Goal: Task Accomplishment & Management: Manage account settings

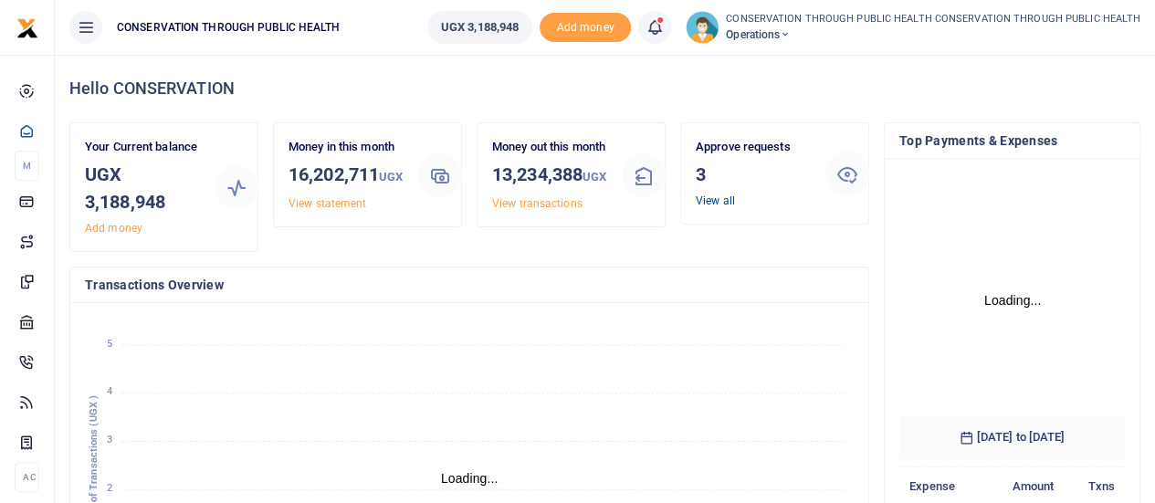
click at [707, 198] on link "View all" at bounding box center [715, 200] width 39 height 13
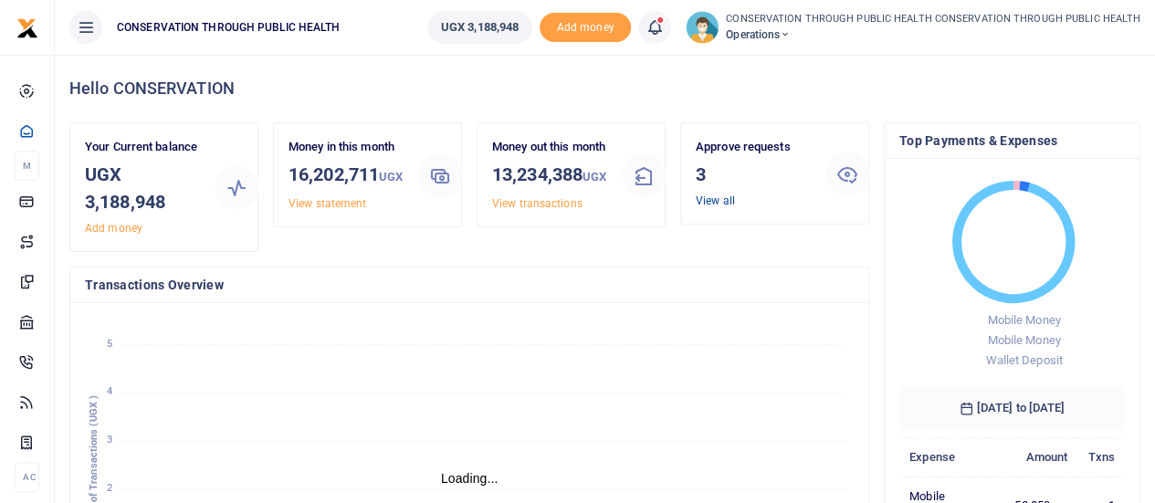
scroll to position [15, 15]
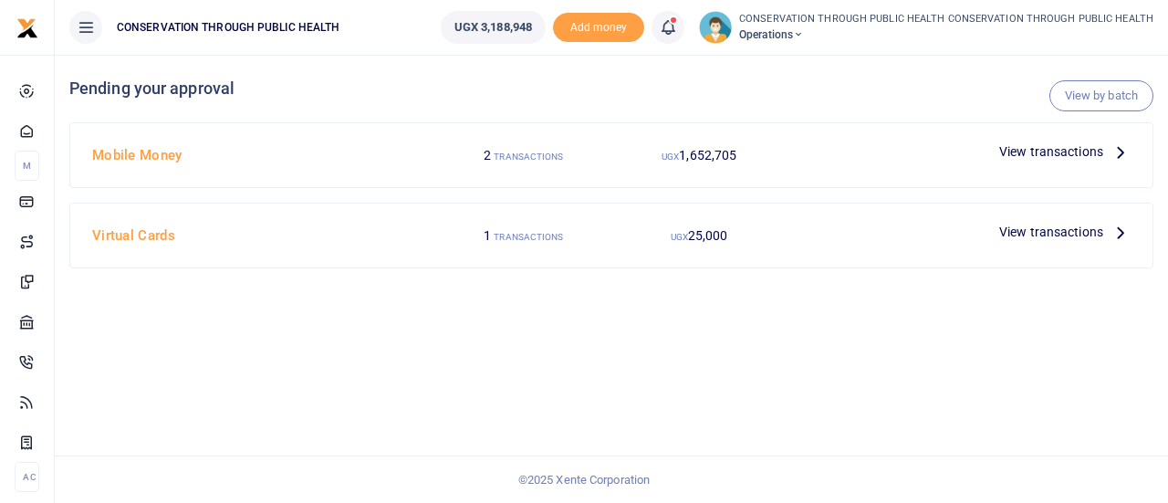
click at [1116, 152] on icon at bounding box center [1121, 151] width 20 height 20
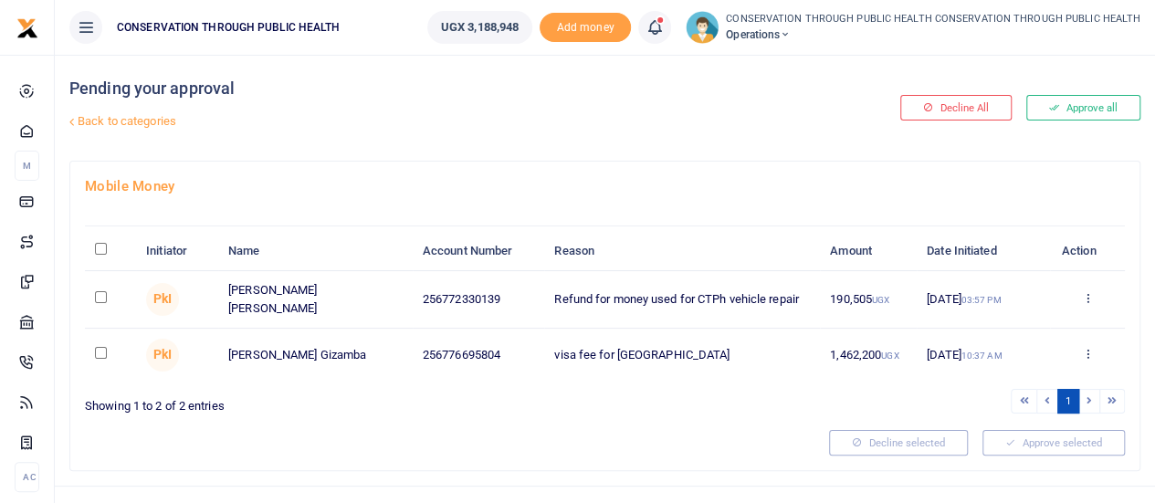
scroll to position [24, 0]
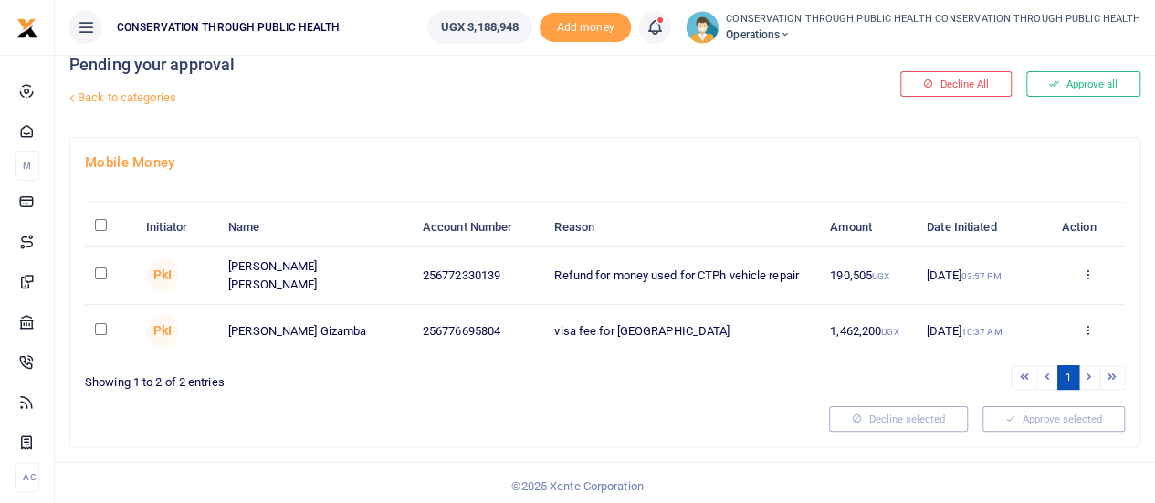
click at [1091, 272] on icon at bounding box center [1087, 273] width 12 height 13
click at [100, 272] on input "checkbox" at bounding box center [101, 273] width 12 height 12
checkbox input "true"
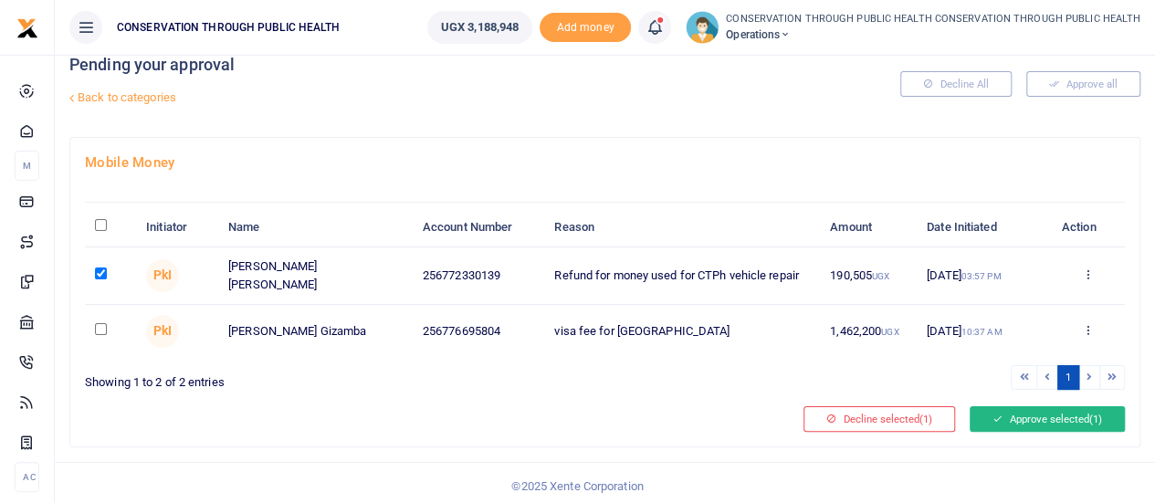
click at [1050, 412] on button "Approve selected (1)" at bounding box center [1046, 419] width 155 height 26
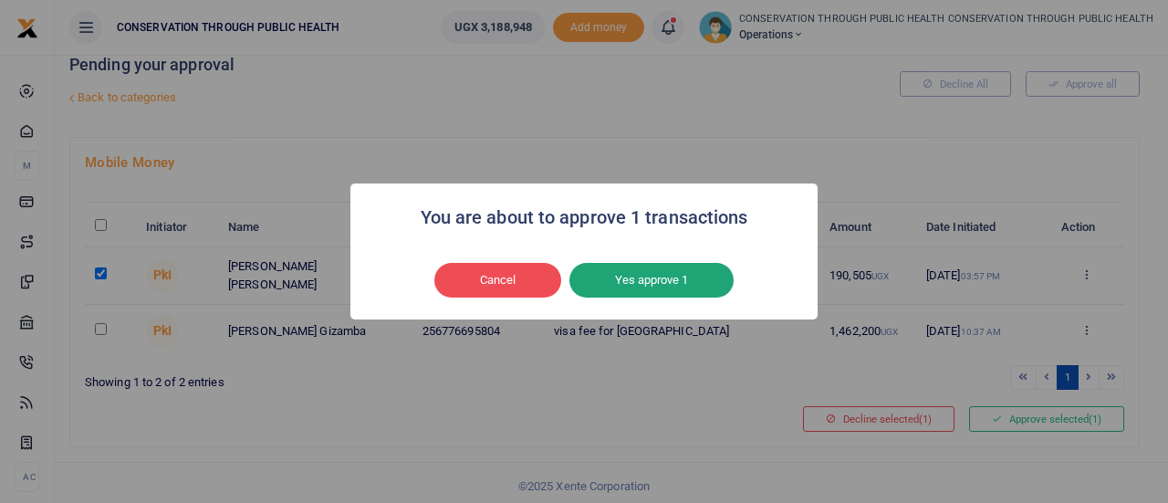
click at [674, 282] on button "Yes approve 1" at bounding box center [652, 280] width 164 height 35
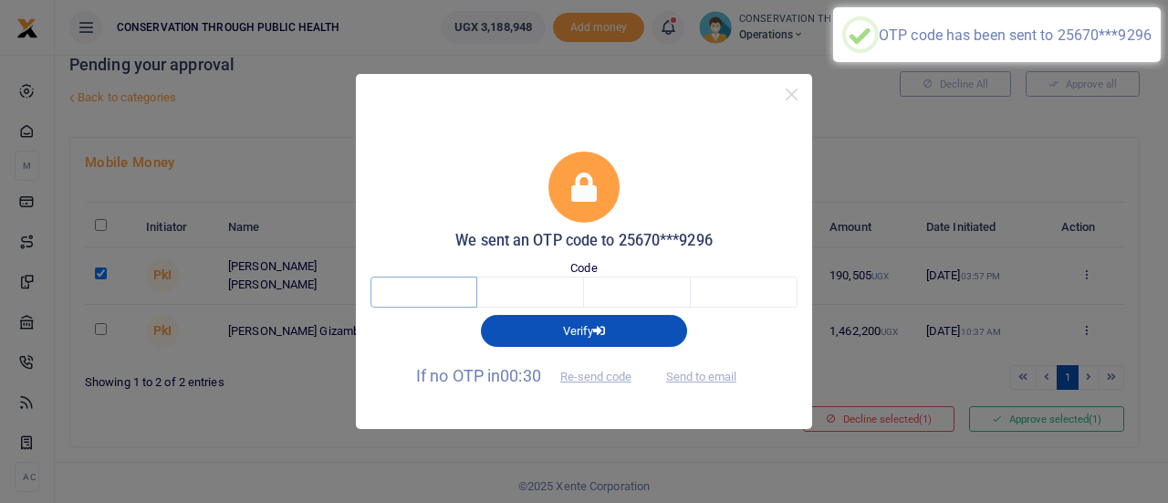
click at [456, 289] on input "text" at bounding box center [424, 292] width 107 height 31
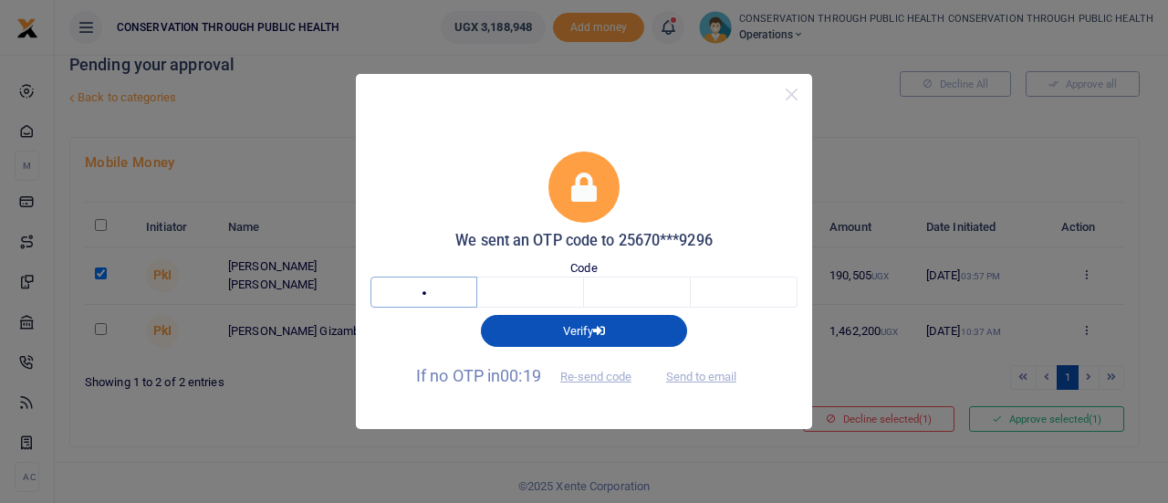
type input "3"
type input "9"
type input "4"
type input "8"
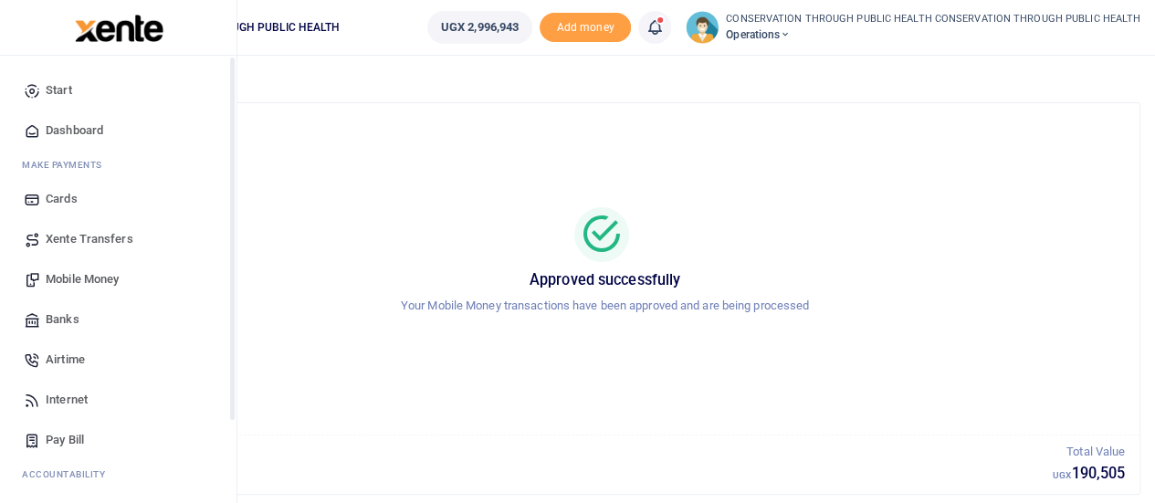
click at [86, 129] on span "Dashboard" at bounding box center [75, 130] width 58 height 18
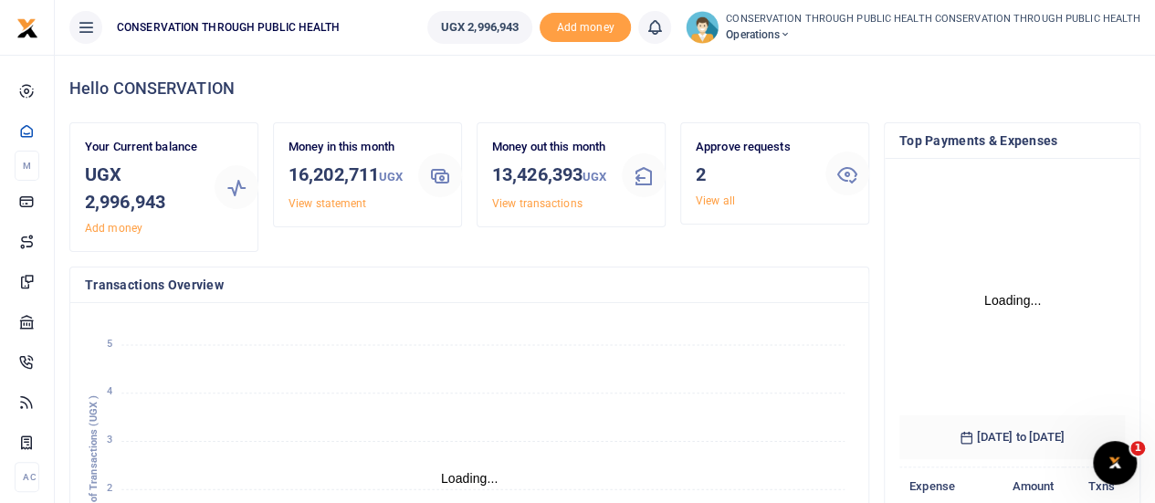
click at [791, 37] on icon at bounding box center [785, 34] width 11 height 13
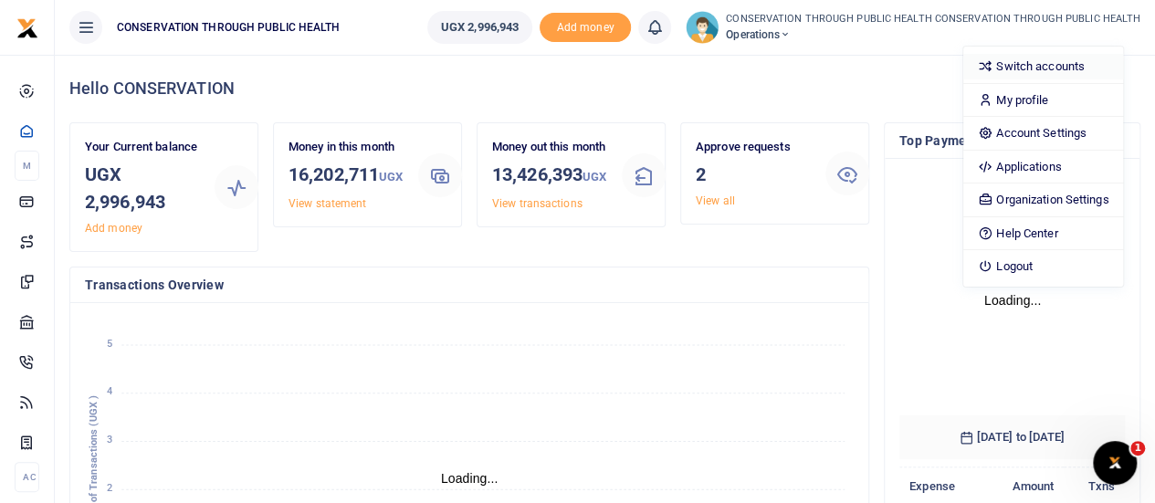
click at [1056, 68] on link "Switch accounts" at bounding box center [1043, 67] width 160 height 26
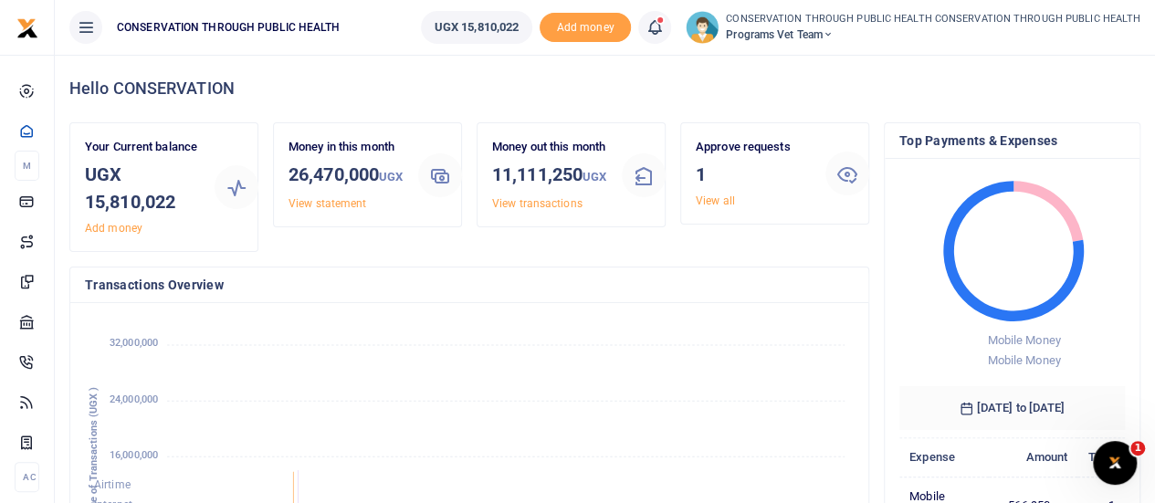
scroll to position [15, 15]
click at [707, 204] on link "View all" at bounding box center [715, 200] width 39 height 13
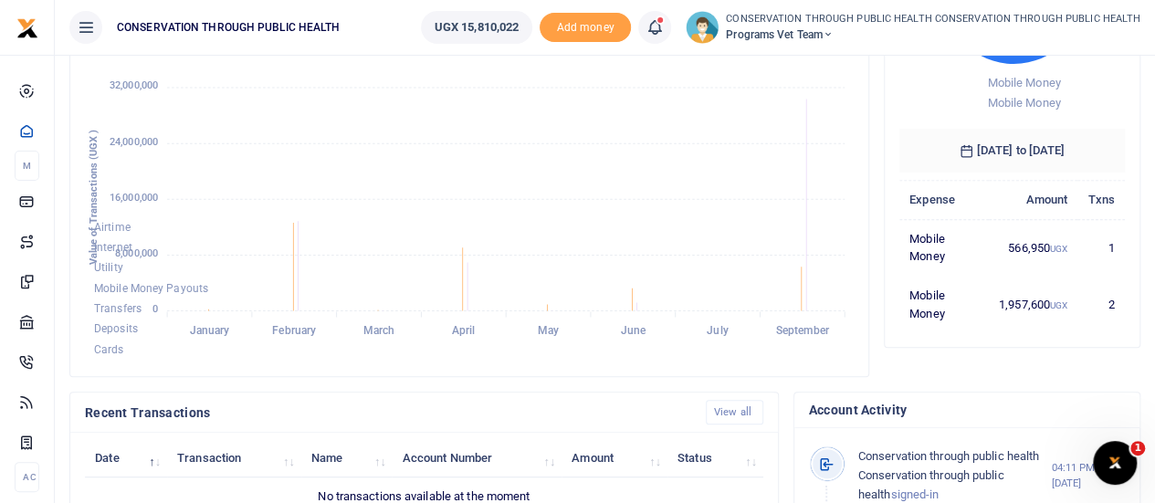
scroll to position [0, 0]
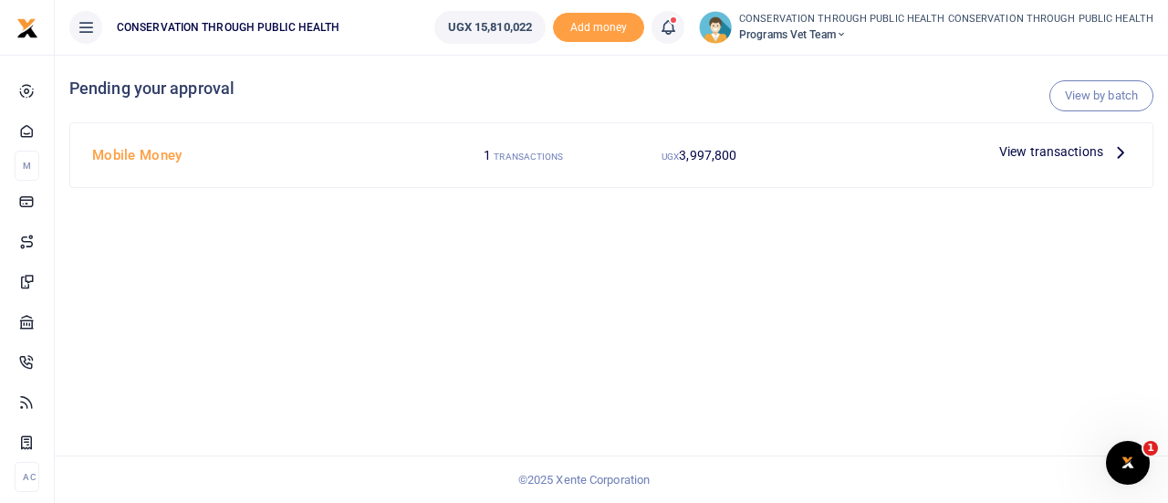
click at [1121, 152] on icon at bounding box center [1121, 151] width 20 height 20
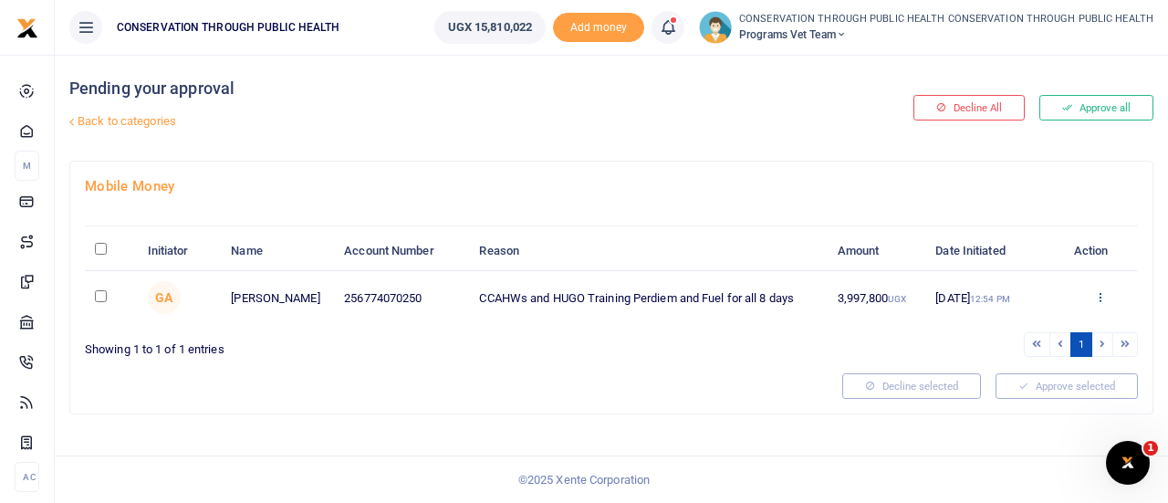
click at [1101, 293] on icon at bounding box center [1101, 296] width 12 height 13
click at [1026, 319] on link "Approve" at bounding box center [1033, 327] width 144 height 26
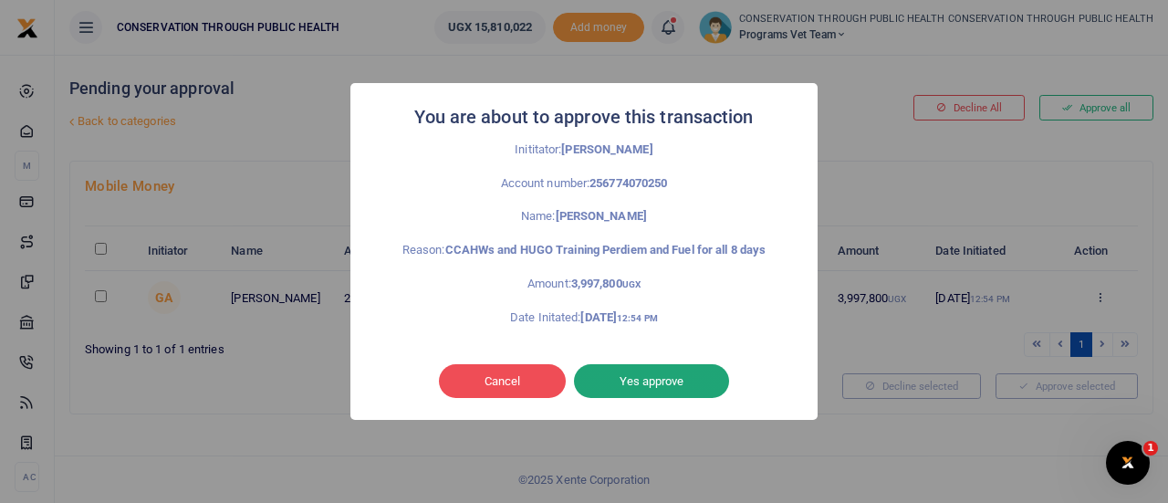
click at [613, 379] on button "Yes approve" at bounding box center [651, 381] width 155 height 35
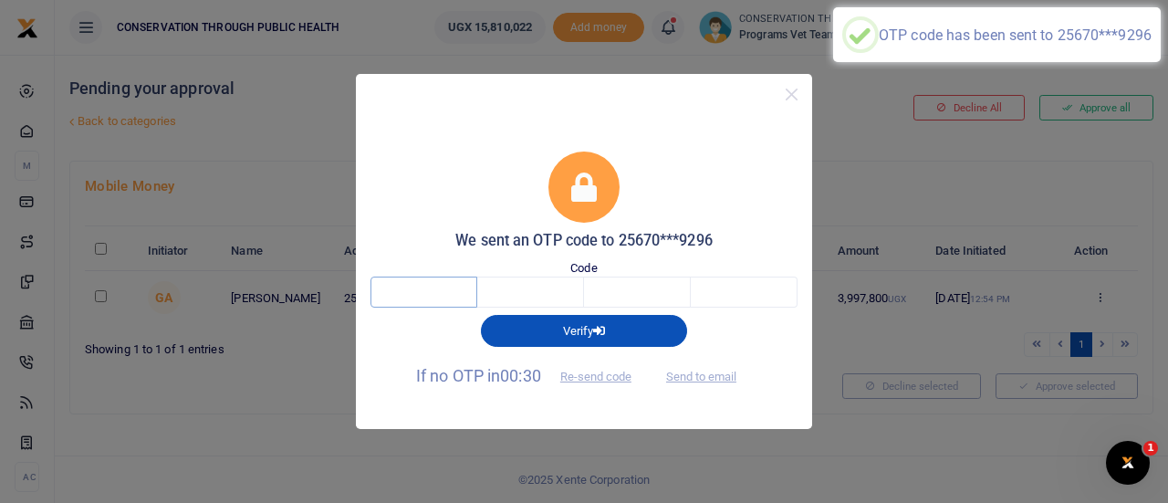
click at [394, 289] on input "text" at bounding box center [424, 292] width 107 height 31
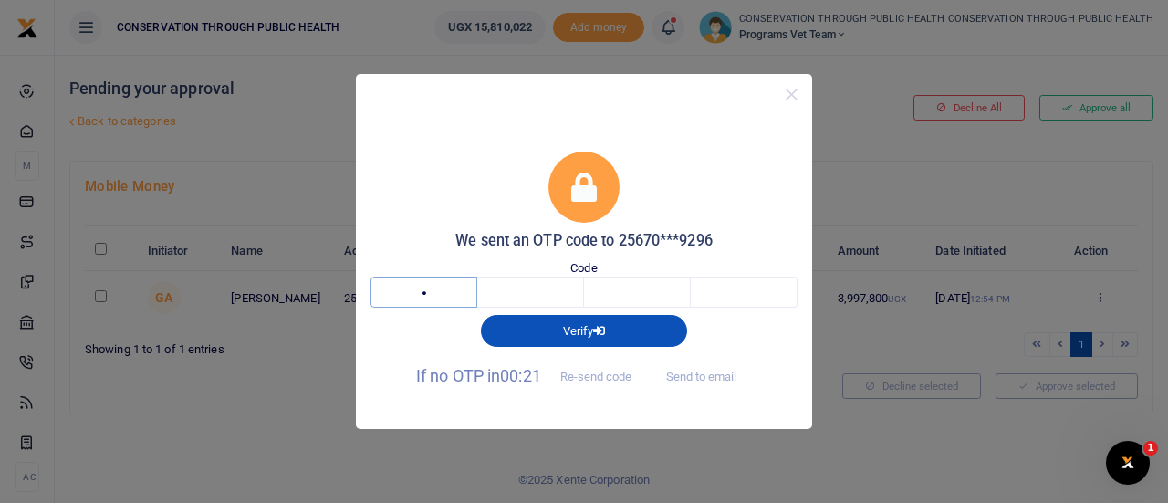
type input "6"
type input "3"
type input "5"
type input "7"
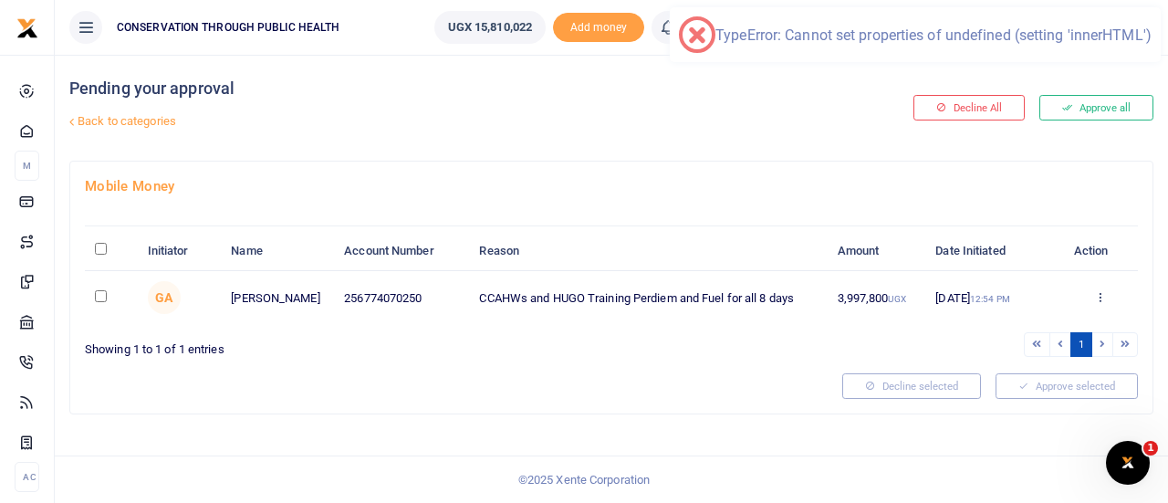
click at [101, 292] on input "checkbox" at bounding box center [101, 296] width 12 height 12
checkbox input "true"
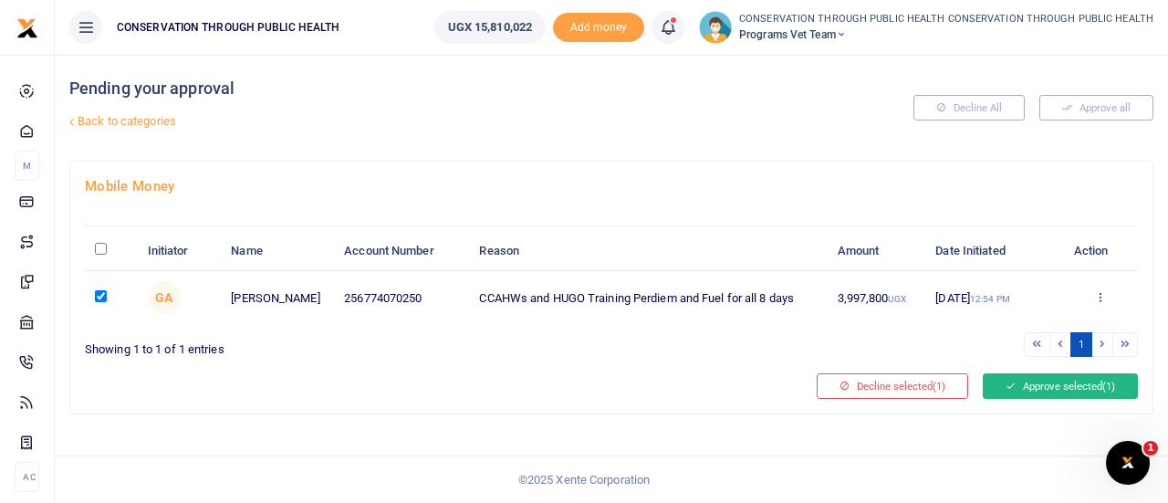
click at [1043, 382] on button "Approve selected (1)" at bounding box center [1060, 386] width 155 height 26
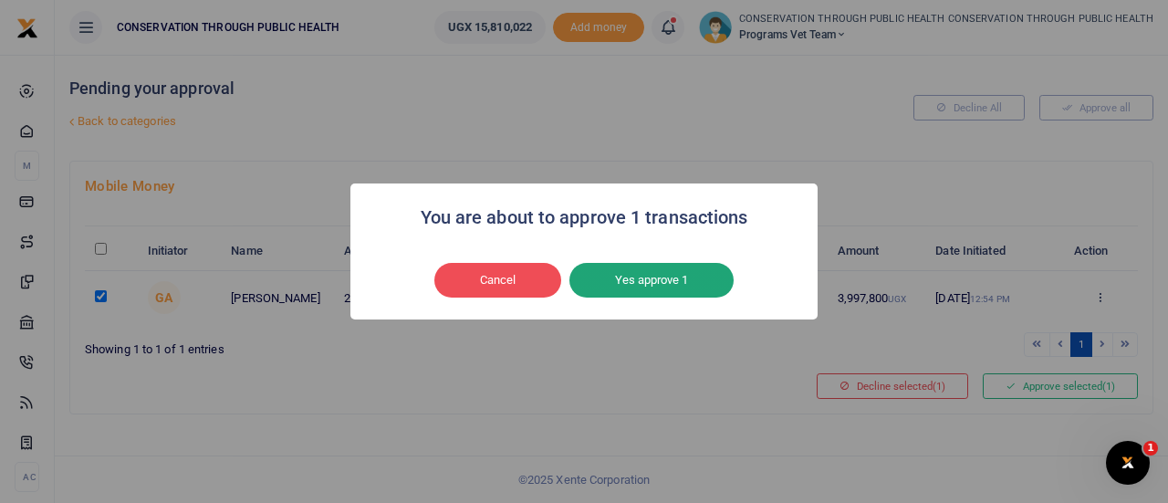
click at [695, 283] on button "Yes approve 1" at bounding box center [652, 280] width 164 height 35
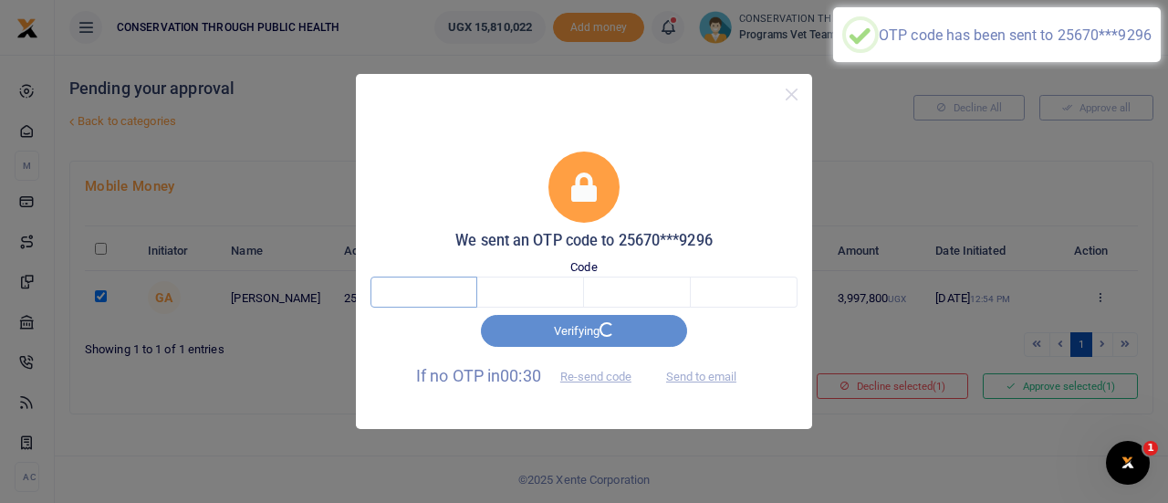
click at [393, 285] on input "text" at bounding box center [424, 292] width 107 height 31
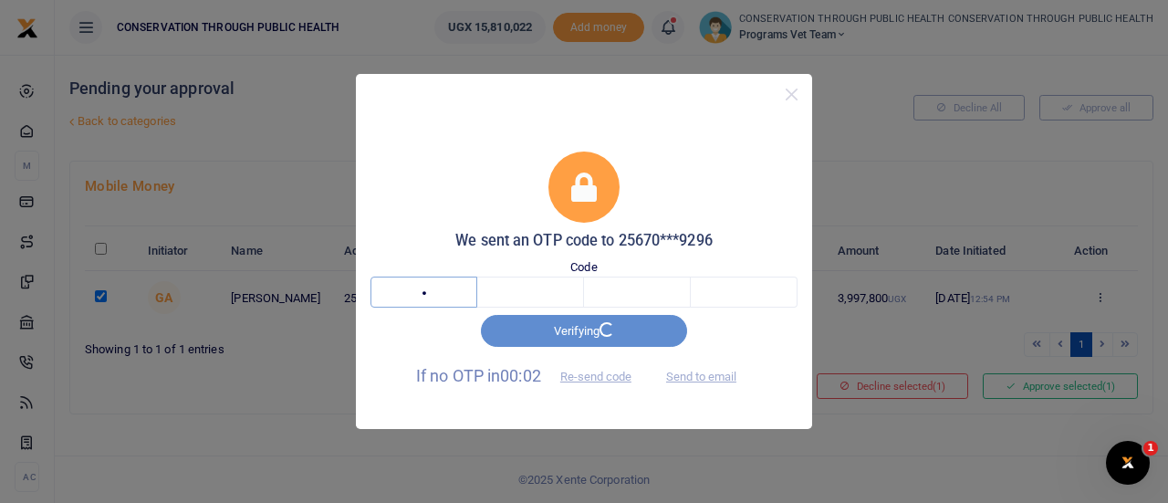
type input "9"
type input "4"
type input "6"
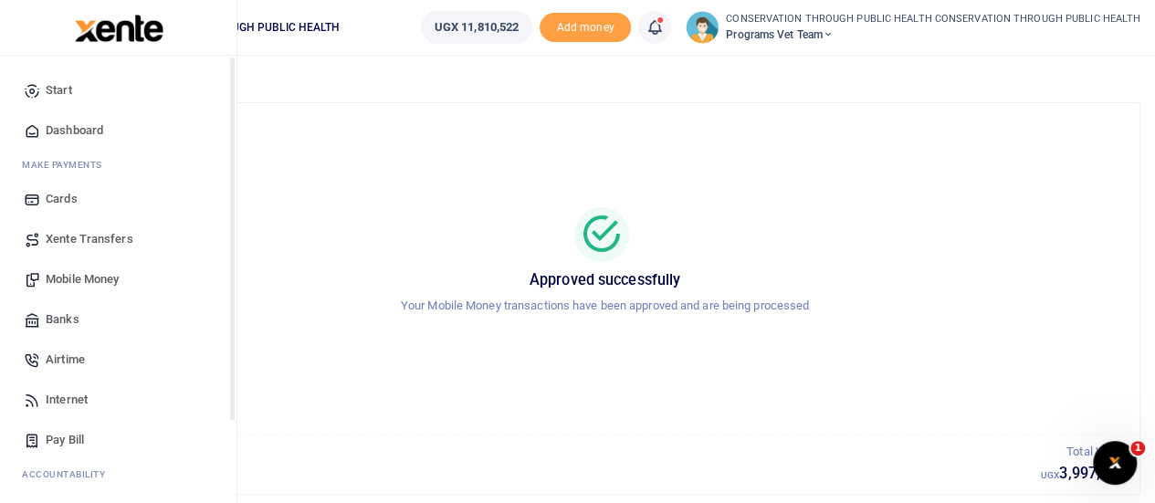
click at [75, 129] on span "Dashboard" at bounding box center [75, 130] width 58 height 18
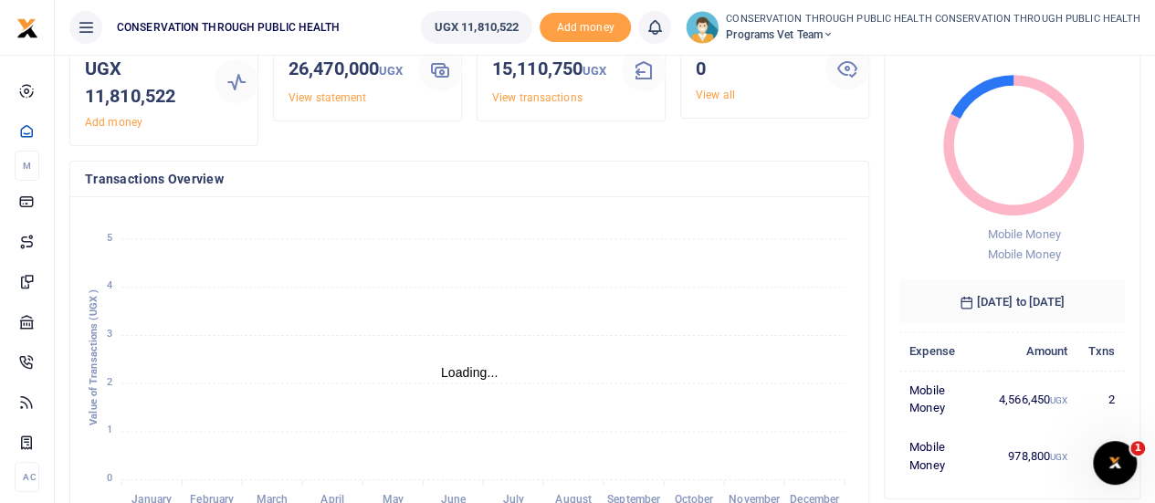
scroll to position [91, 0]
